Goal: Information Seeking & Learning: Learn about a topic

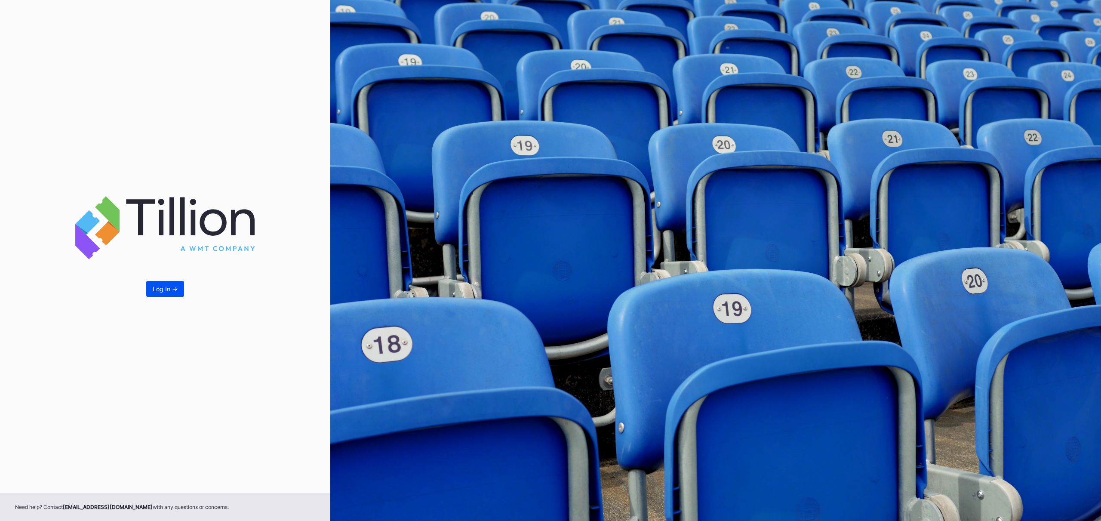
click at [171, 293] on div "Log In ->" at bounding box center [165, 288] width 25 height 7
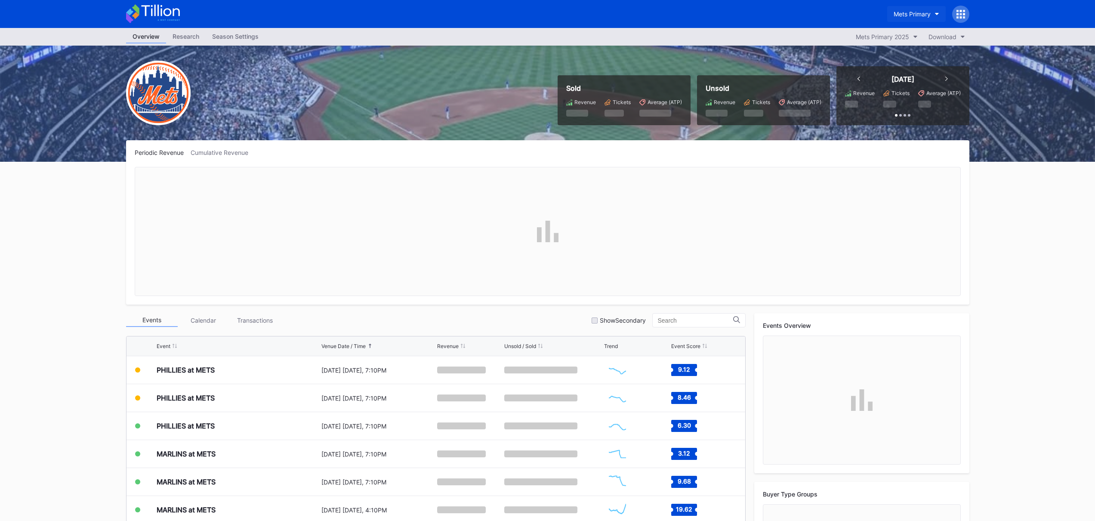
click at [915, 18] on div "Mets Primary" at bounding box center [911, 13] width 37 height 7
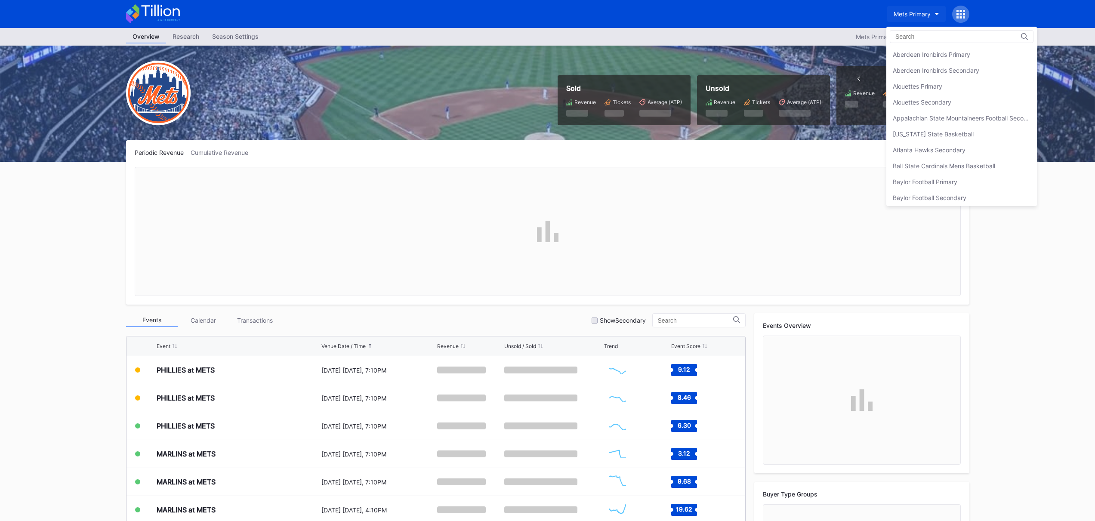
scroll to position [1373, 0]
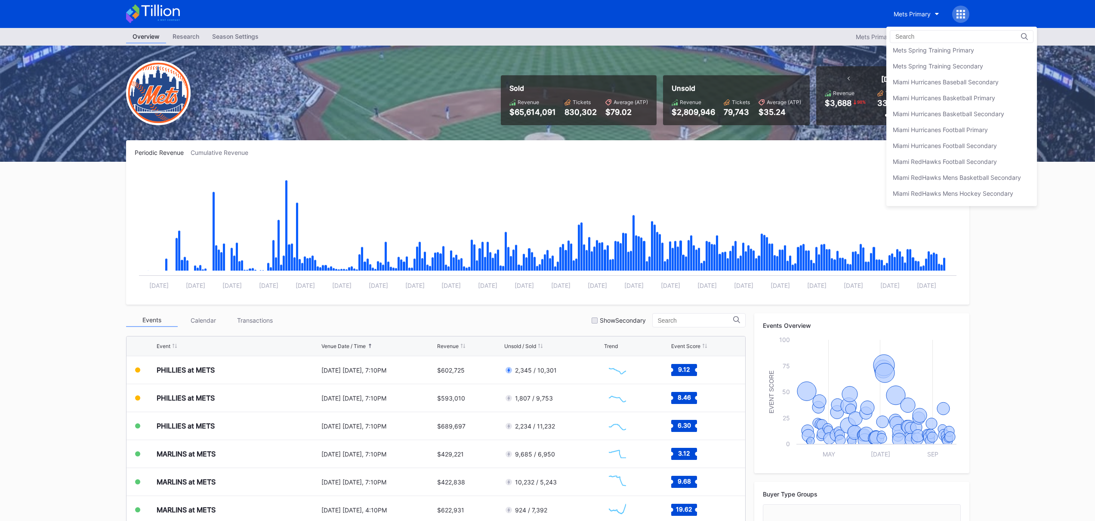
click at [924, 38] on div "Mets Secondary" at bounding box center [916, 34] width 46 height 7
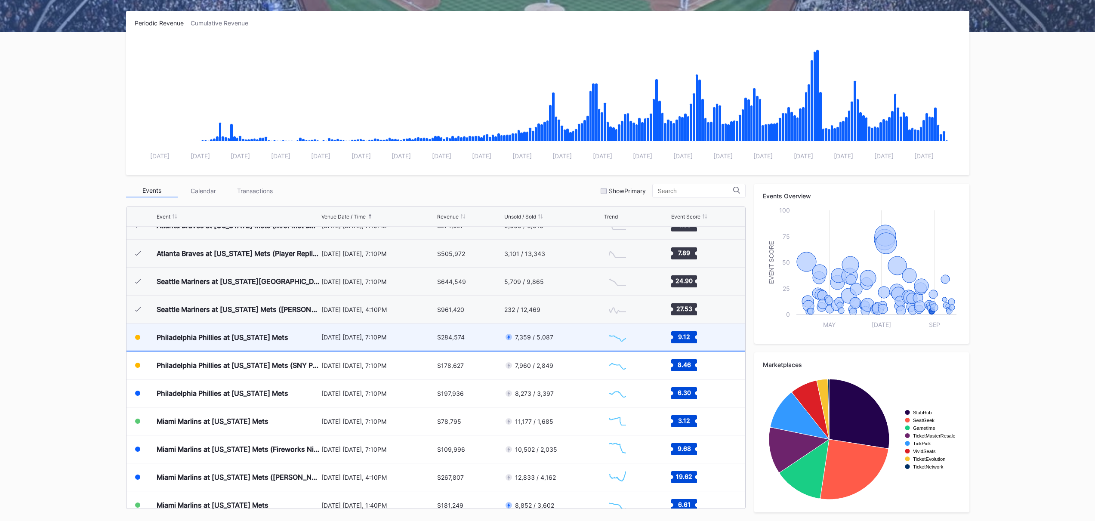
scroll to position [1681, 0]
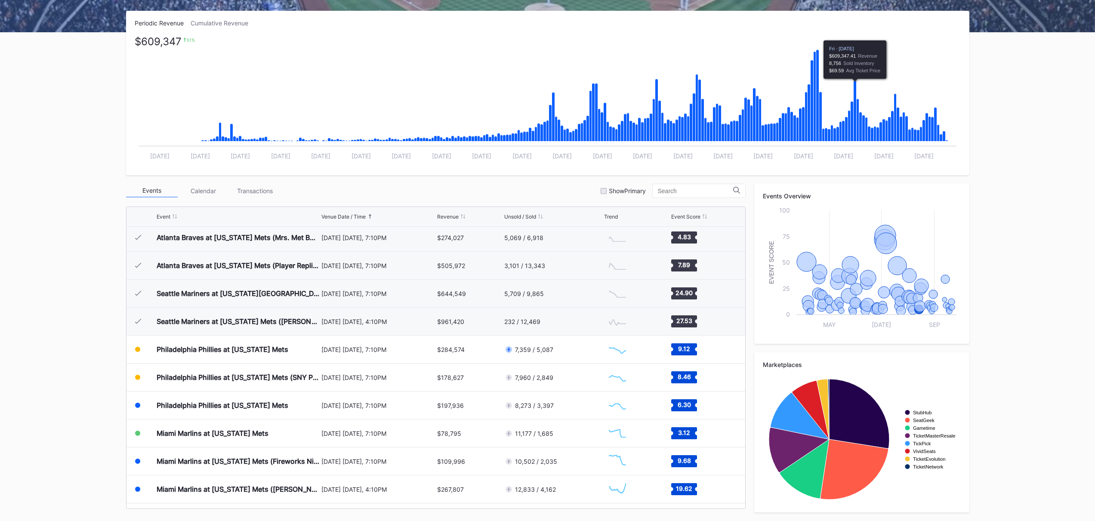
click at [855, 88] on icon "Chart title" at bounding box center [854, 111] width 3 height 61
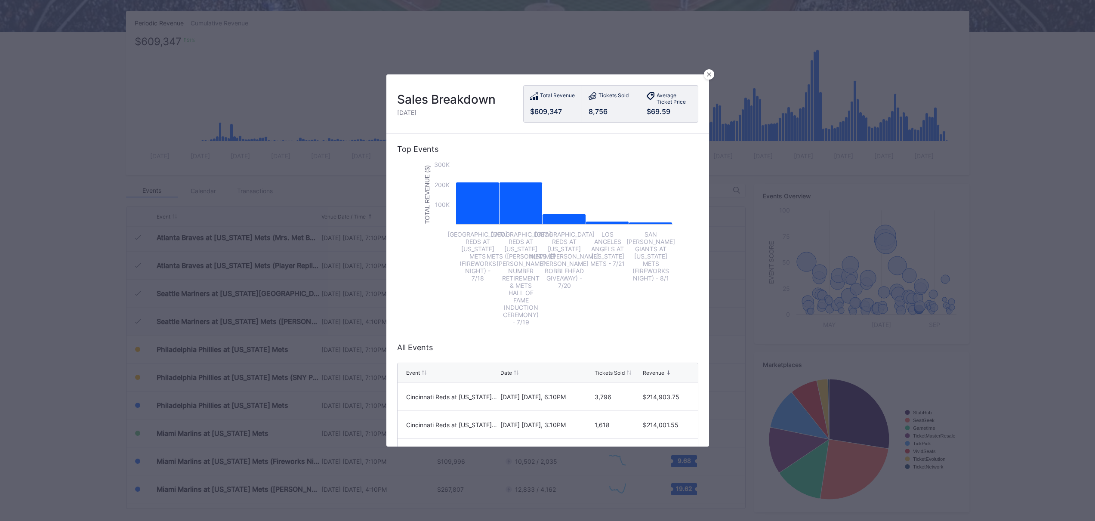
drag, startPoint x: 411, startPoint y: 117, endPoint x: 454, endPoint y: 117, distance: 43.0
click at [411, 117] on div "Sales Breakdown [DATE] Total Revenue $609,347 Tickets Sold 8,756 Average Ticket…" at bounding box center [547, 103] width 323 height 59
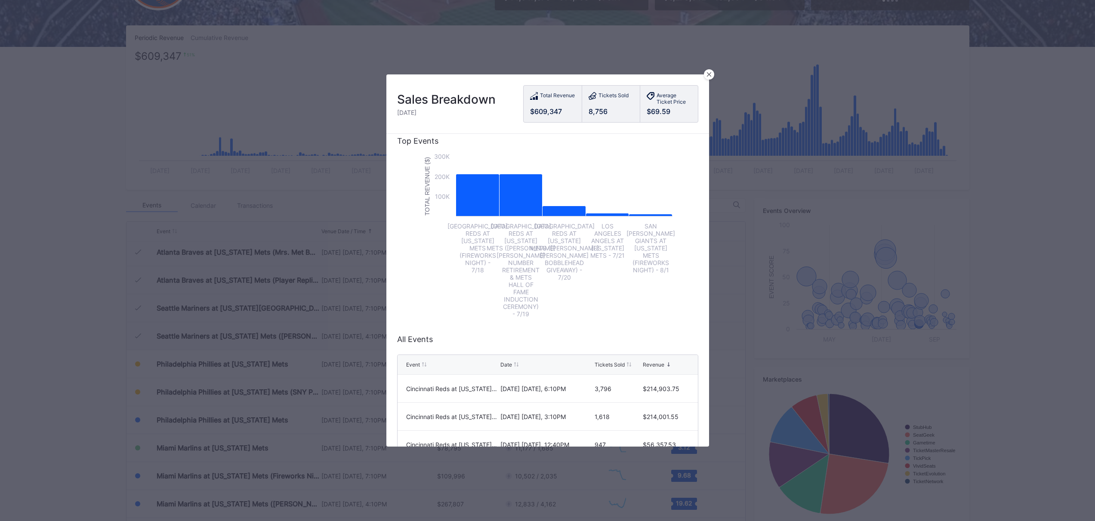
scroll to position [0, 0]
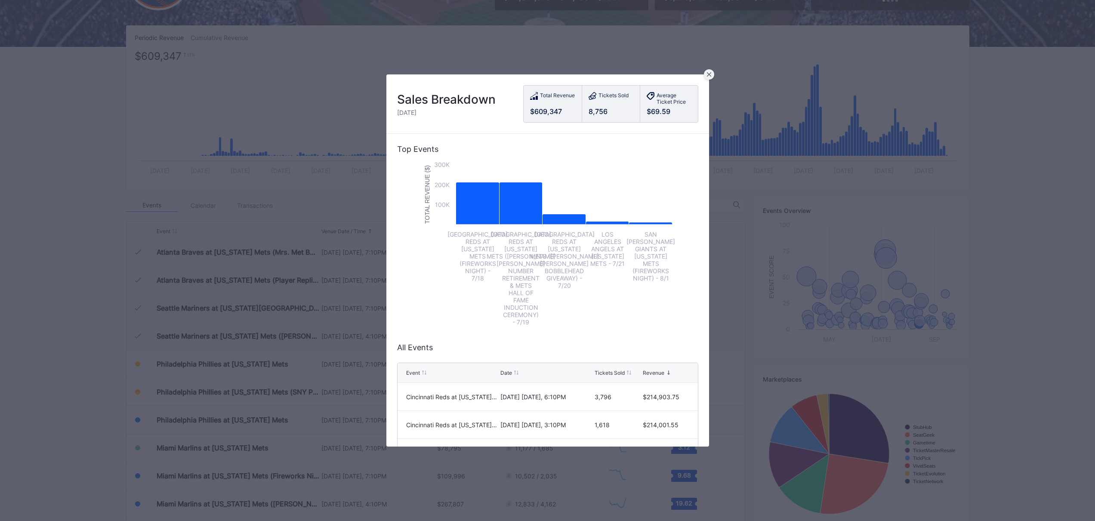
click at [708, 76] on icon at bounding box center [708, 74] width 4 height 4
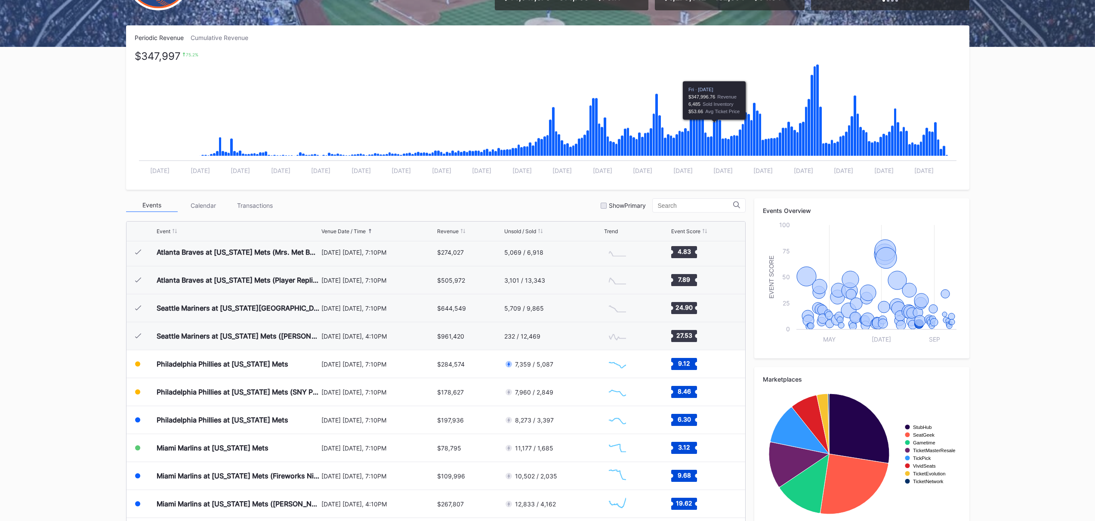
click at [714, 129] on icon "Chart title" at bounding box center [714, 139] width 3 height 34
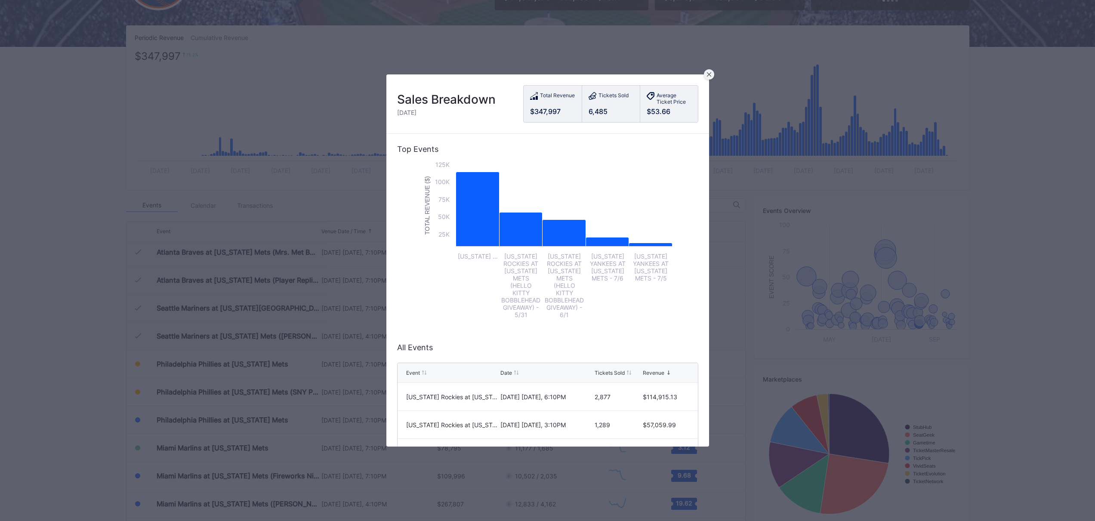
click at [711, 72] on div at bounding box center [709, 74] width 10 height 10
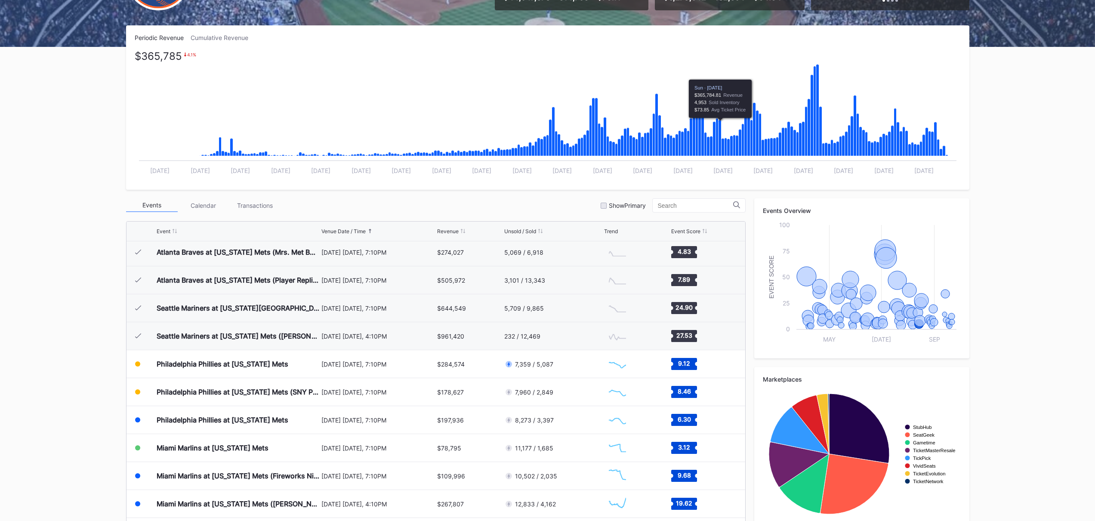
click at [720, 129] on icon "Chart title" at bounding box center [719, 138] width 3 height 36
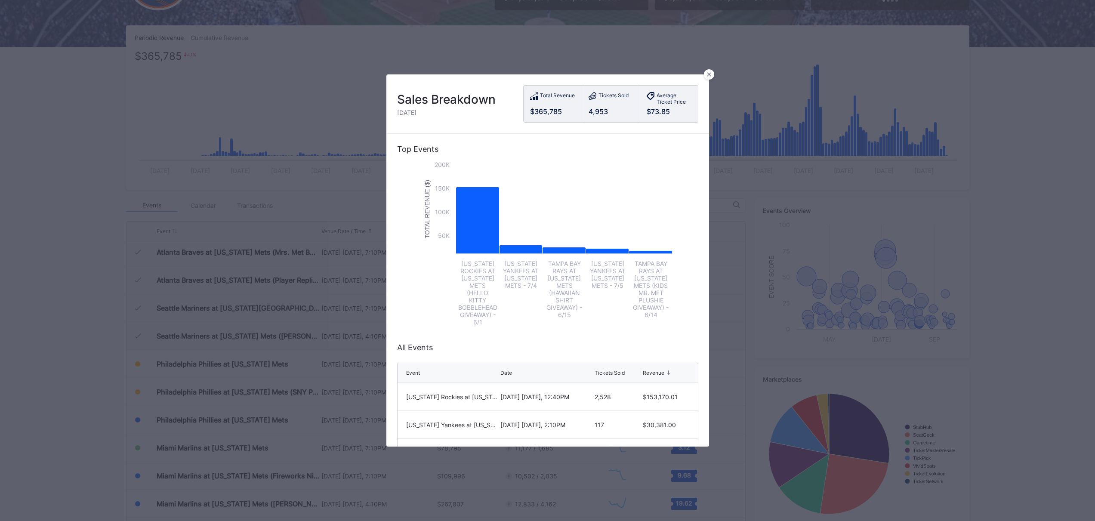
drag, startPoint x: 709, startPoint y: 72, endPoint x: 709, endPoint y: 77, distance: 4.7
click at [709, 72] on div at bounding box center [709, 74] width 10 height 10
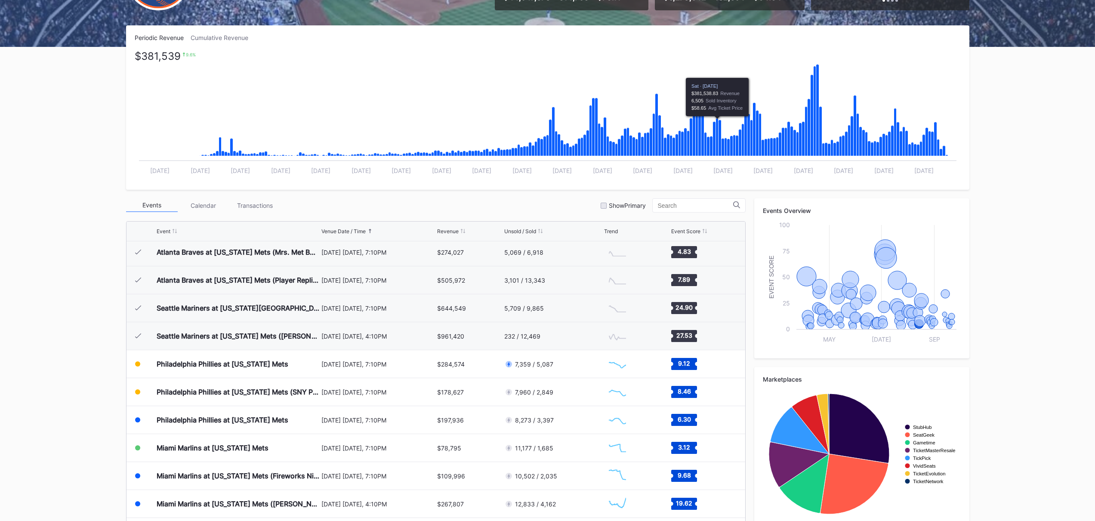
click at [717, 129] on icon "Chart title" at bounding box center [717, 137] width 3 height 38
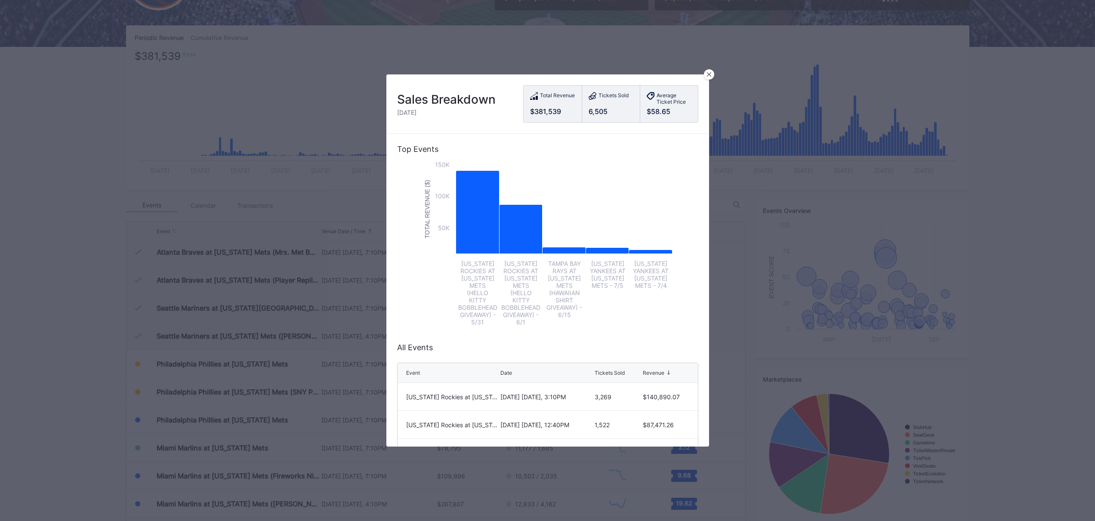
click at [709, 77] on div at bounding box center [709, 74] width 10 height 10
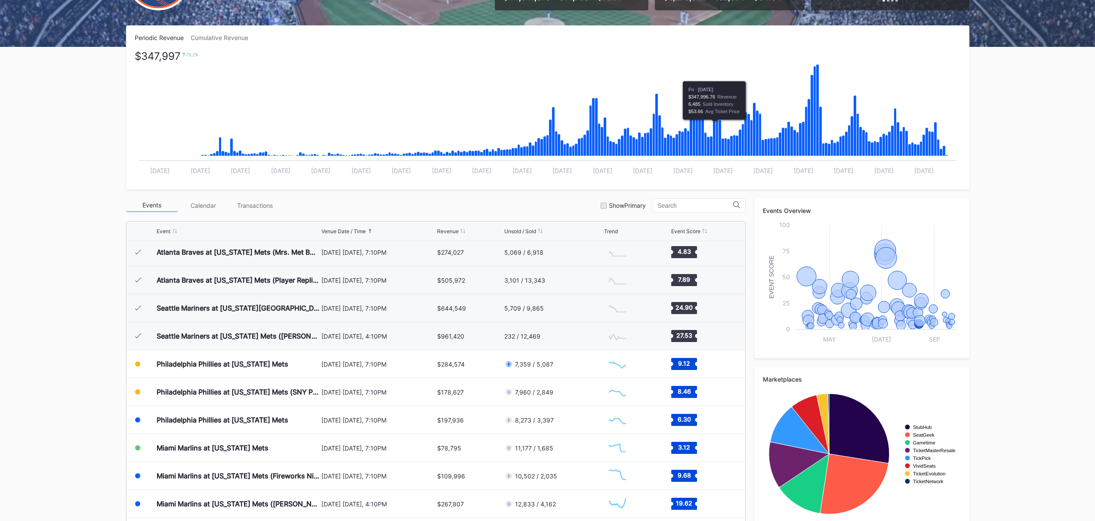
click at [715, 132] on icon "Chart title" at bounding box center [714, 139] width 3 height 34
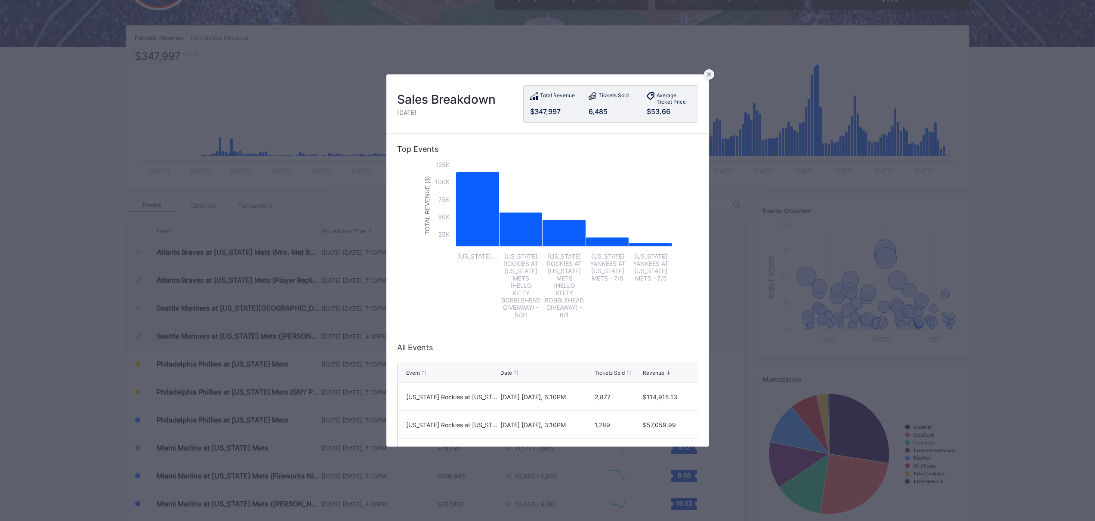
click at [708, 75] on icon at bounding box center [709, 74] width 4 height 4
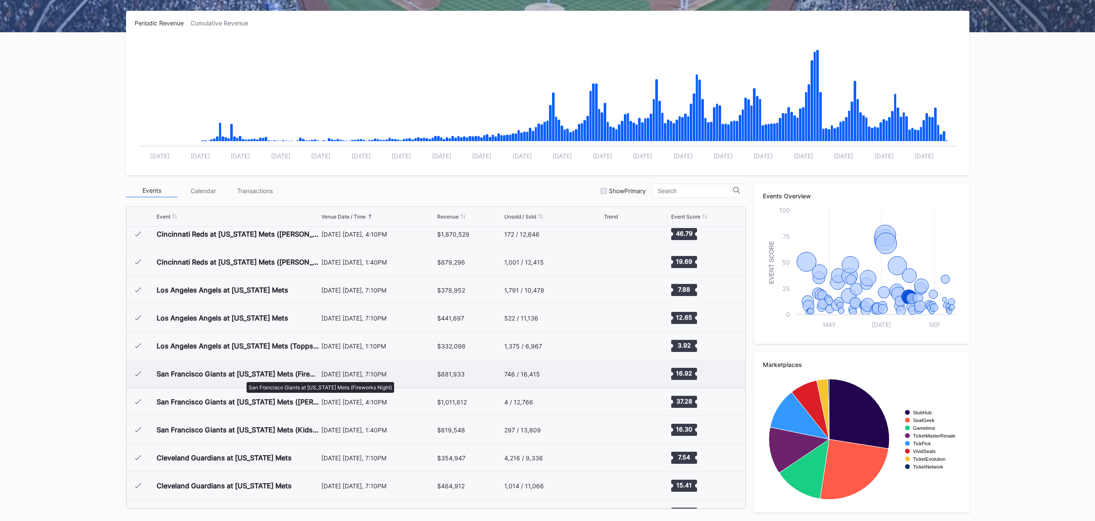
scroll to position [1343, 0]
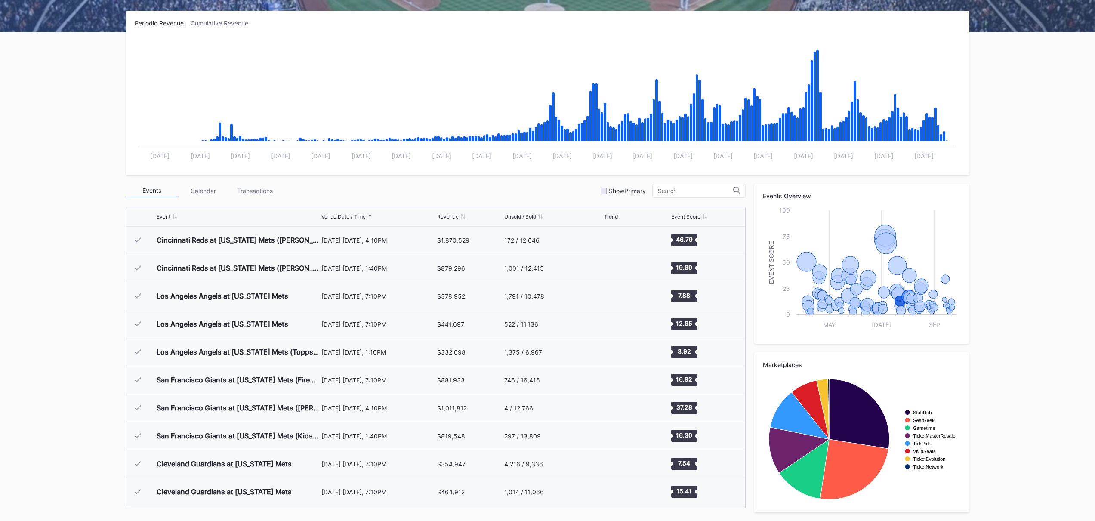
click at [89, 298] on div "Overview Research Season Settings Mets Secondary 2025 Download Transactions Sol…" at bounding box center [547, 209] width 1095 height 622
